Goal: Navigation & Orientation: Find specific page/section

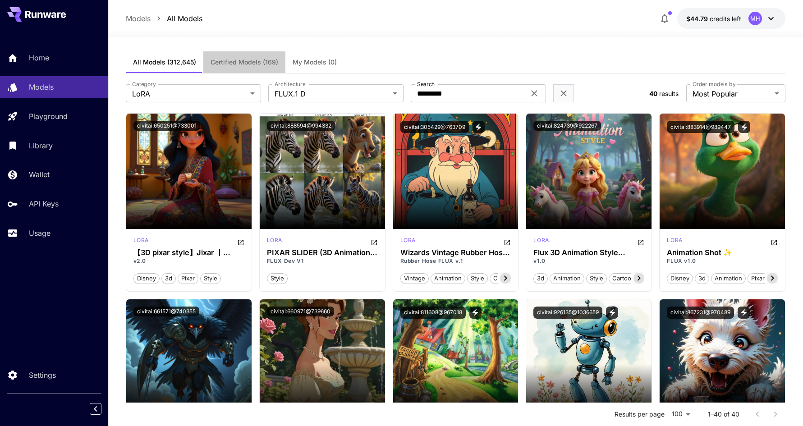
click at [264, 66] on button "Certified Models (169)" at bounding box center [244, 62] width 82 height 22
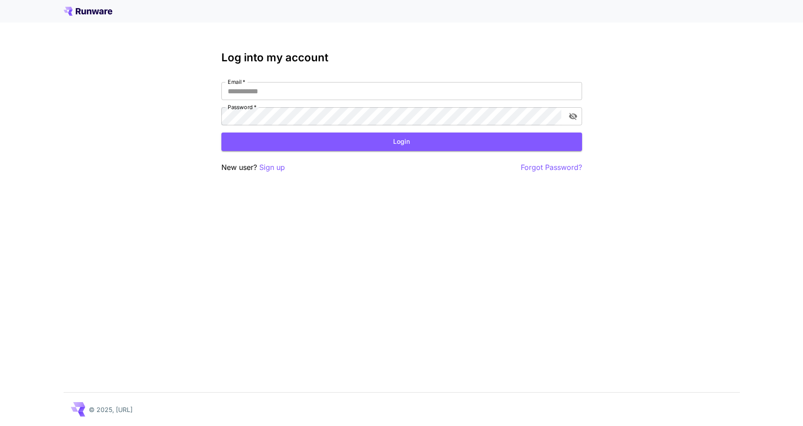
type input "**********"
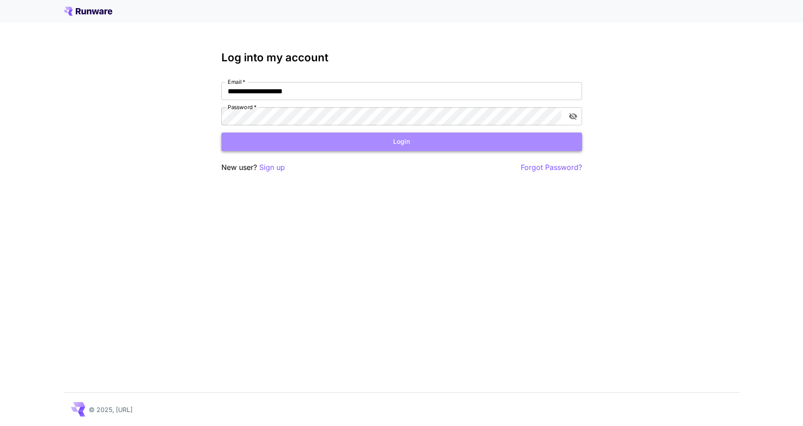
click at [398, 147] on button "Login" at bounding box center [401, 142] width 361 height 18
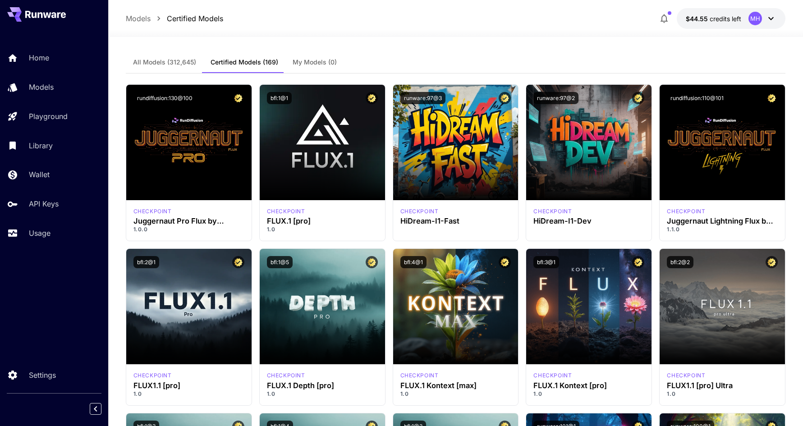
click at [166, 62] on span "All Models (312,645)" at bounding box center [164, 62] width 63 height 8
